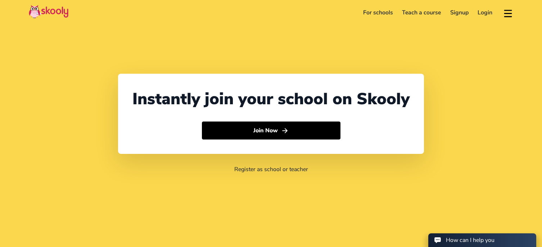
select select "61"
select select "[GEOGRAPHIC_DATA]"
select select "[GEOGRAPHIC_DATA]/[GEOGRAPHIC_DATA]"
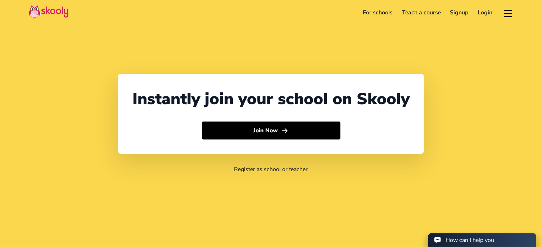
click at [486, 14] on link "Login" at bounding box center [486, 13] width 24 height 12
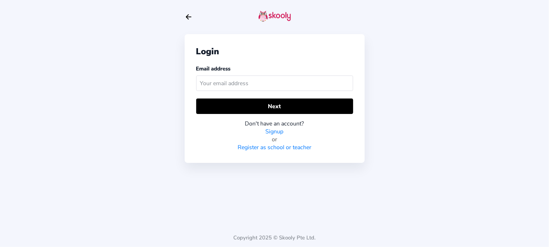
click at [284, 85] on input "text" at bounding box center [274, 83] width 157 height 15
type input "405738733"
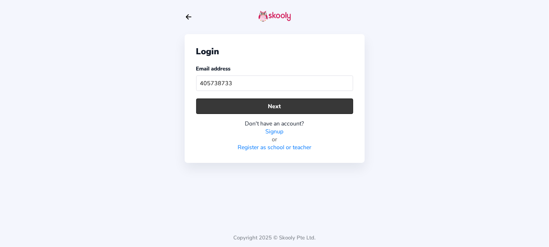
click at [272, 101] on button "Next" at bounding box center [274, 106] width 157 height 15
